Goal: Check status: Check status

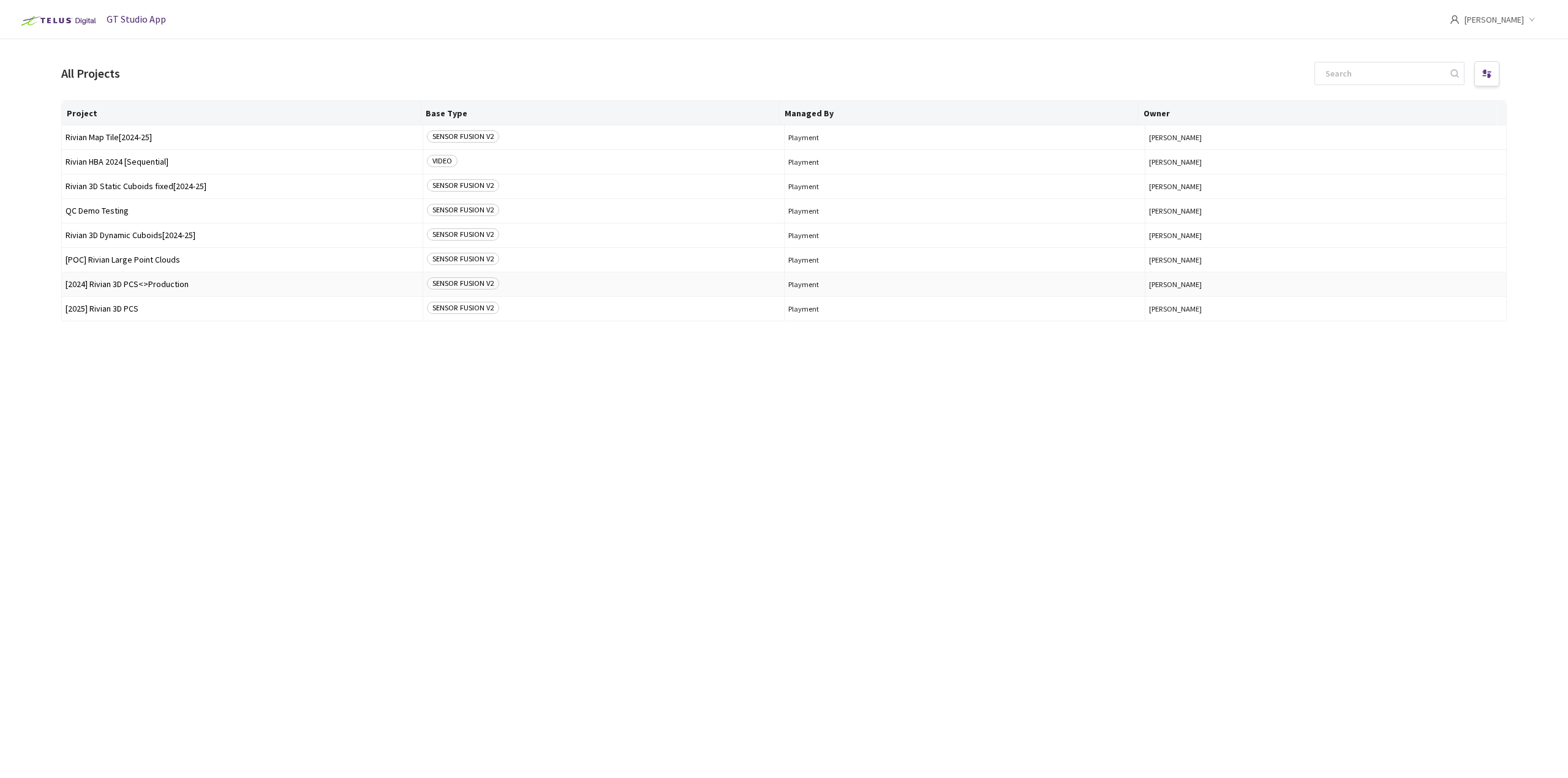
click at [161, 280] on span "[2024] Rivian 3D PCS<>Production" at bounding box center [243, 284] width 353 height 9
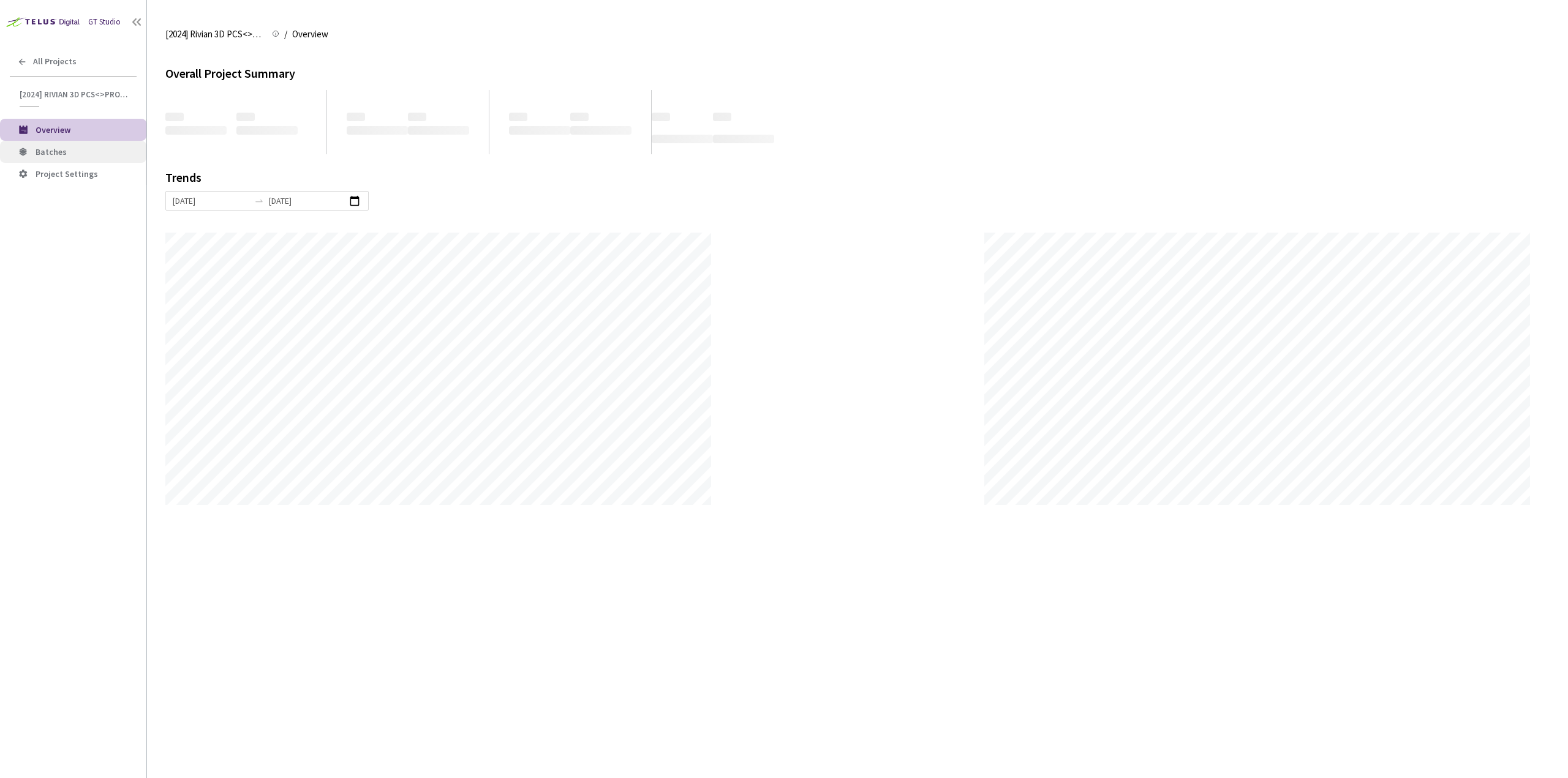
scroll to position [778, 1568]
click at [109, 146] on li "Batches" at bounding box center [73, 151] width 146 height 22
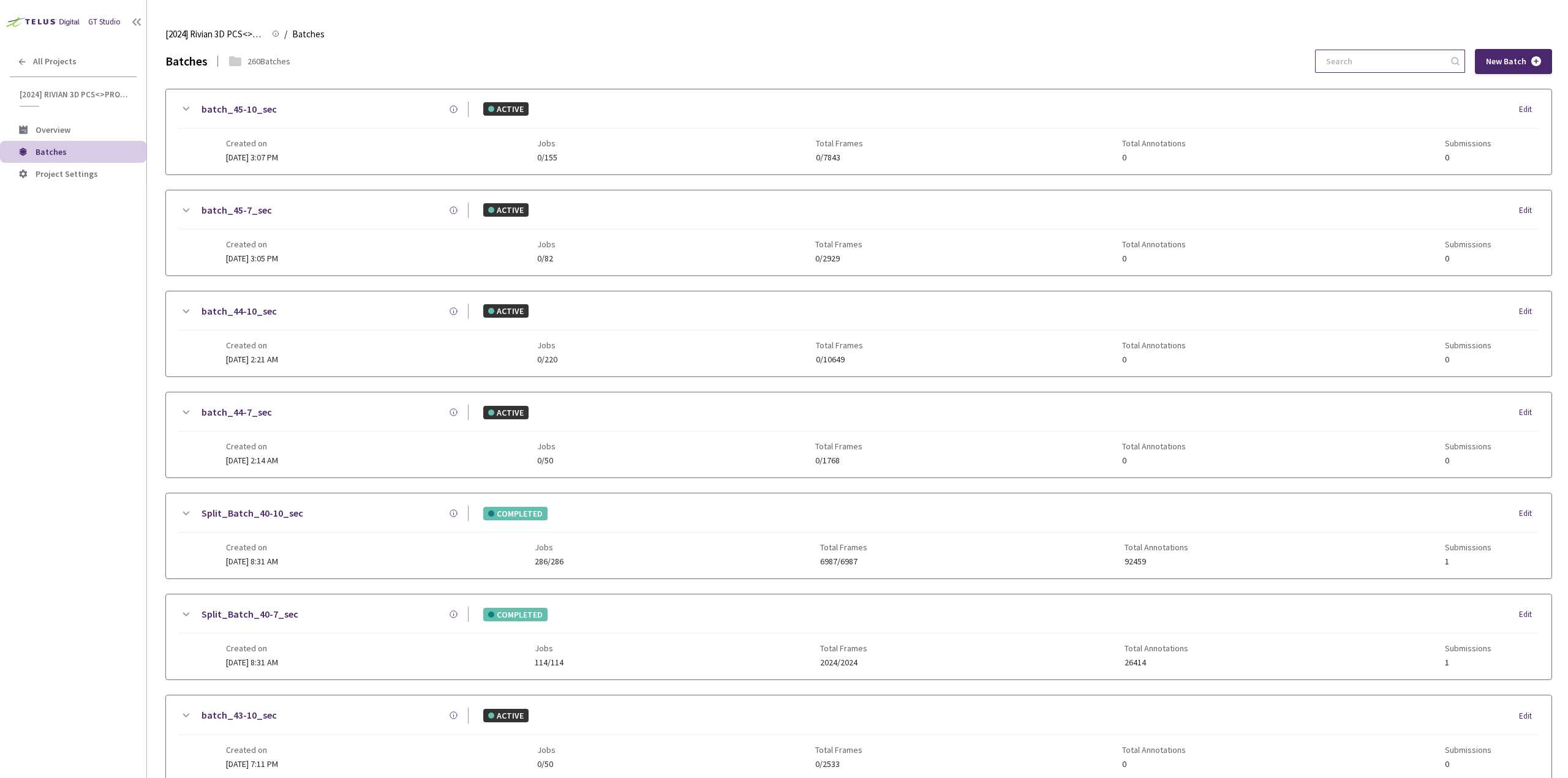
click at [1359, 61] on input at bounding box center [1384, 61] width 130 height 22
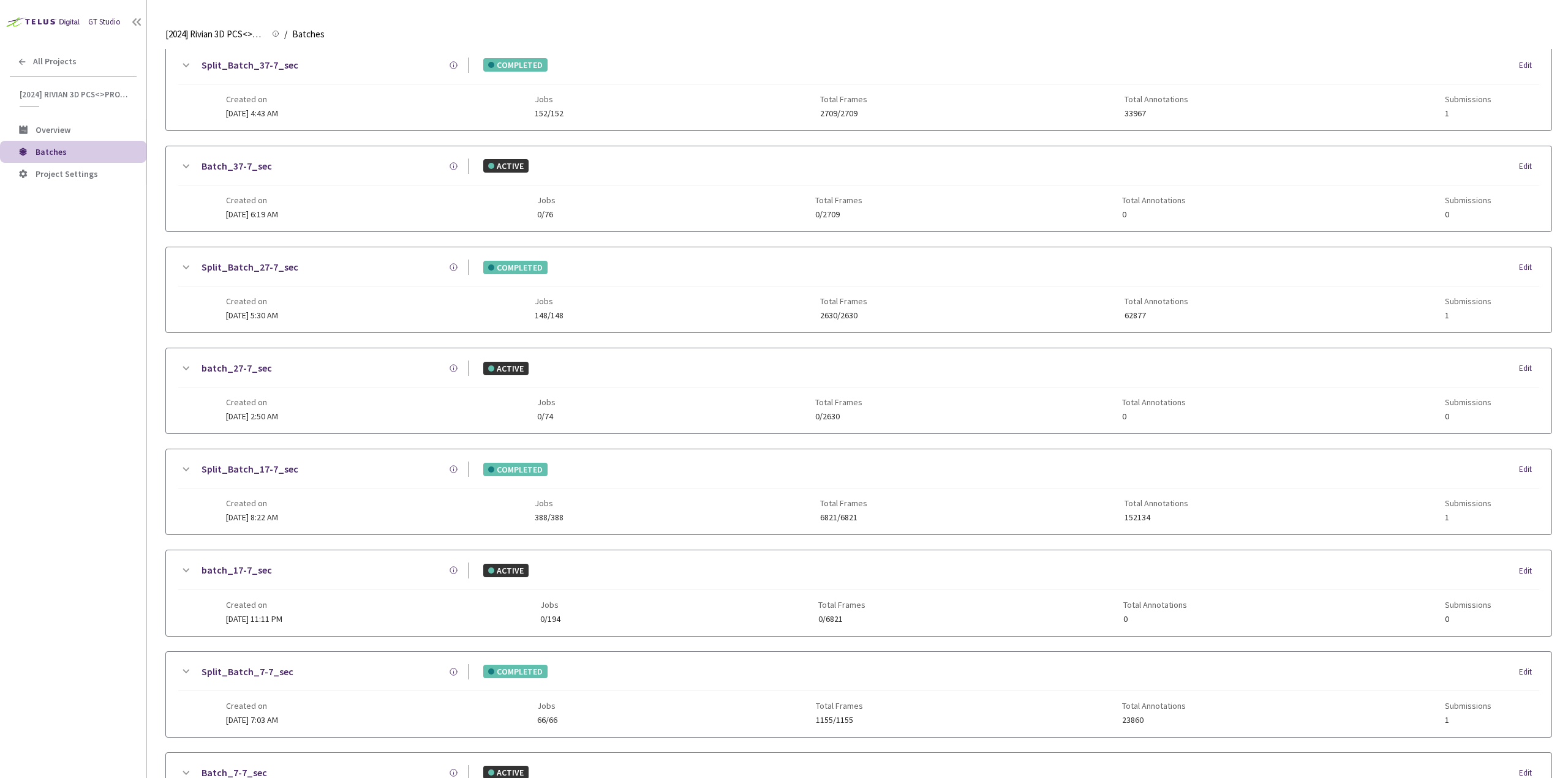
scroll to position [268, 0]
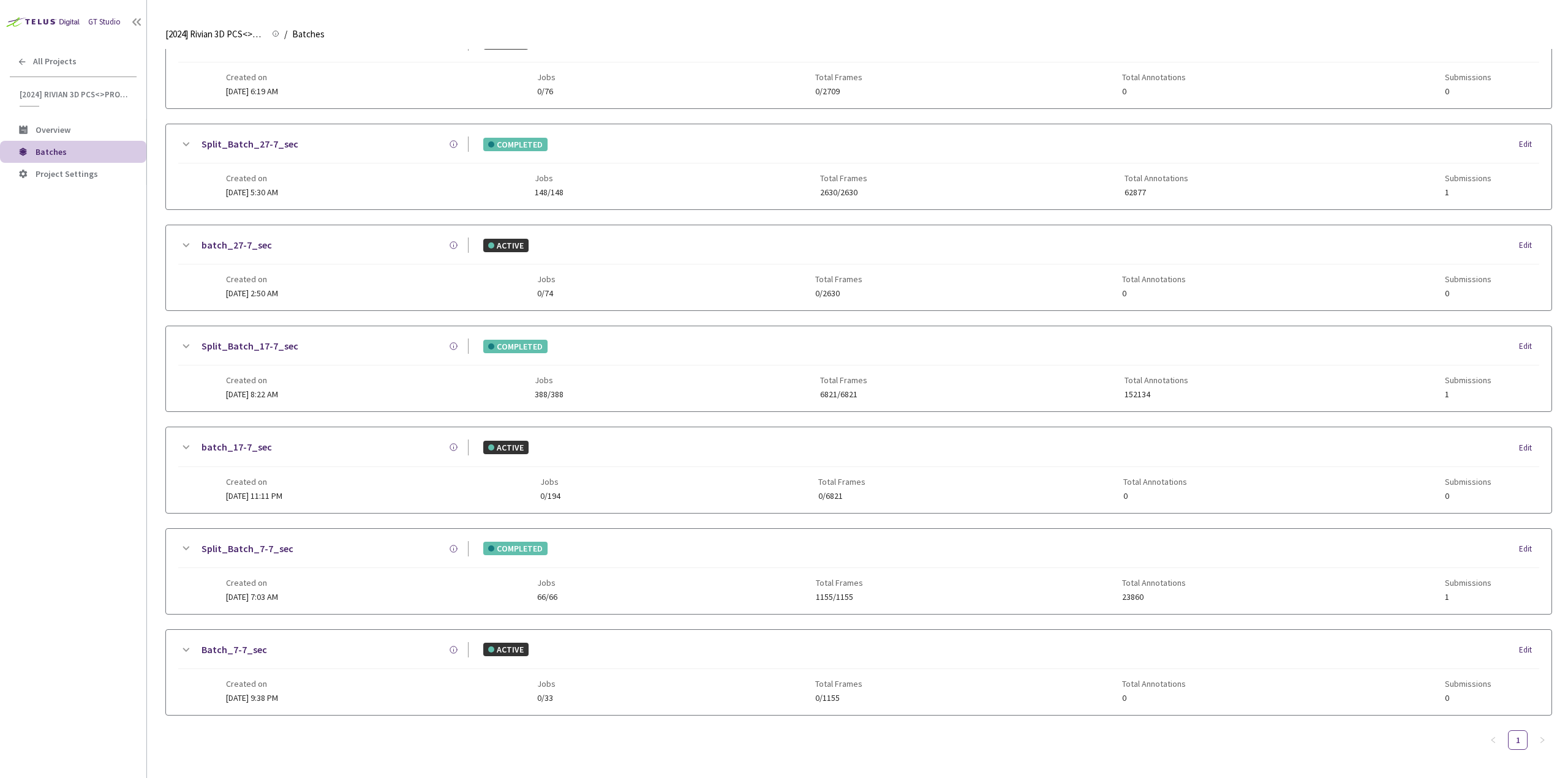
type input "7-7"
click at [186, 549] on icon at bounding box center [186, 549] width 7 height 4
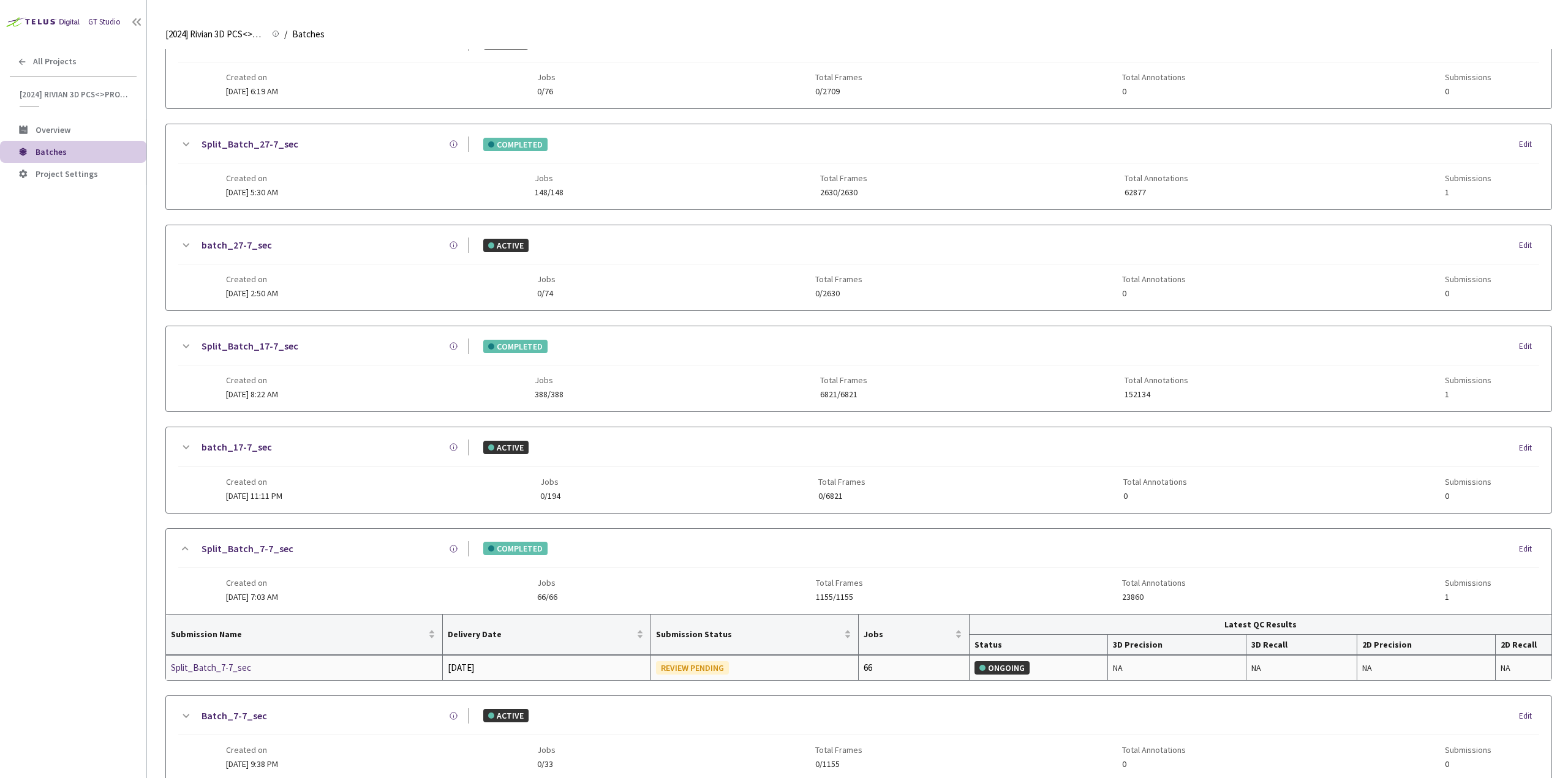
click at [232, 667] on div "Split_Batch_7-7_sec" at bounding box center [236, 668] width 130 height 15
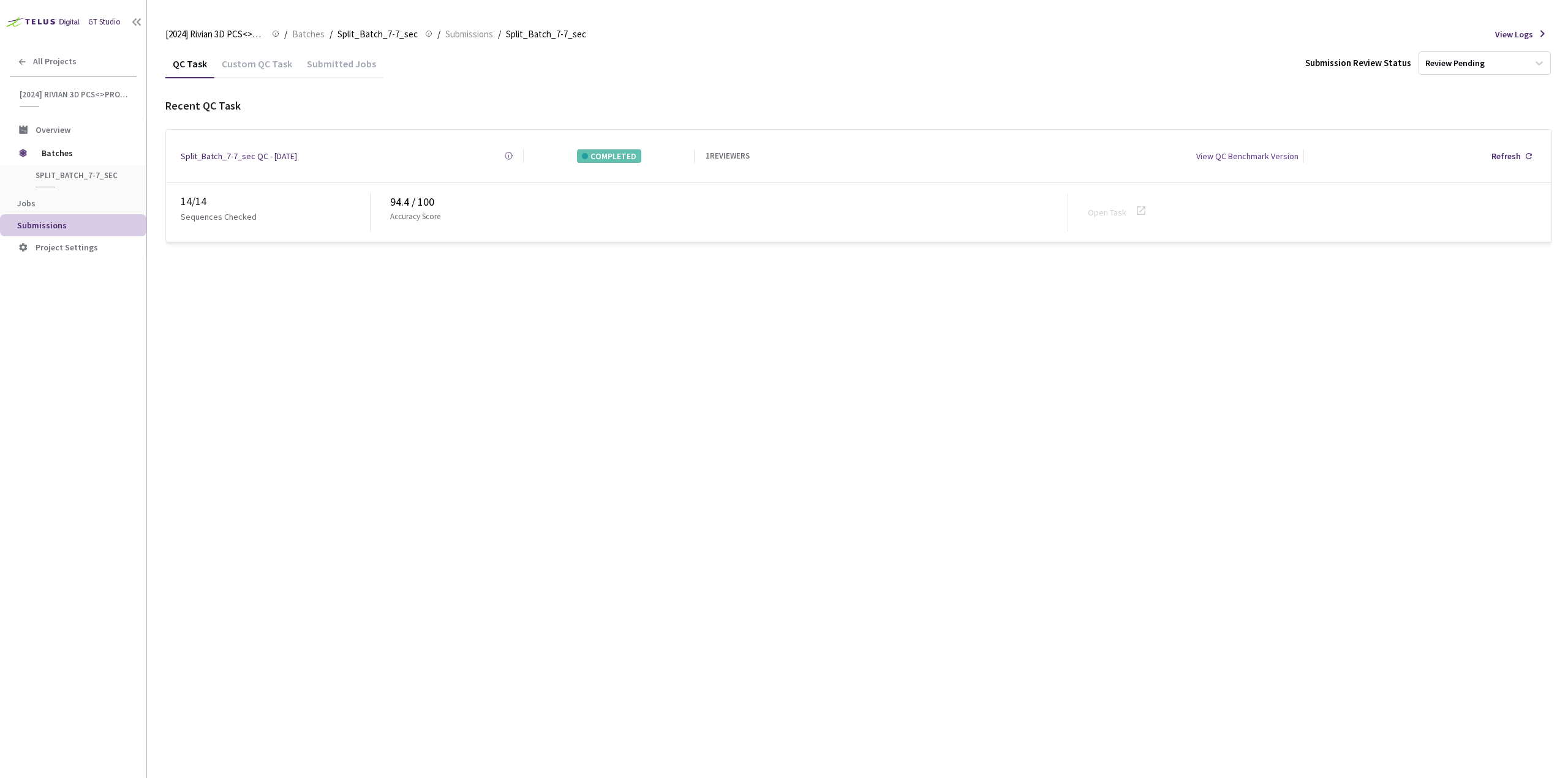
click at [271, 68] on div "Custom QC Task" at bounding box center [257, 68] width 85 height 21
